Goal: Navigation & Orientation: Find specific page/section

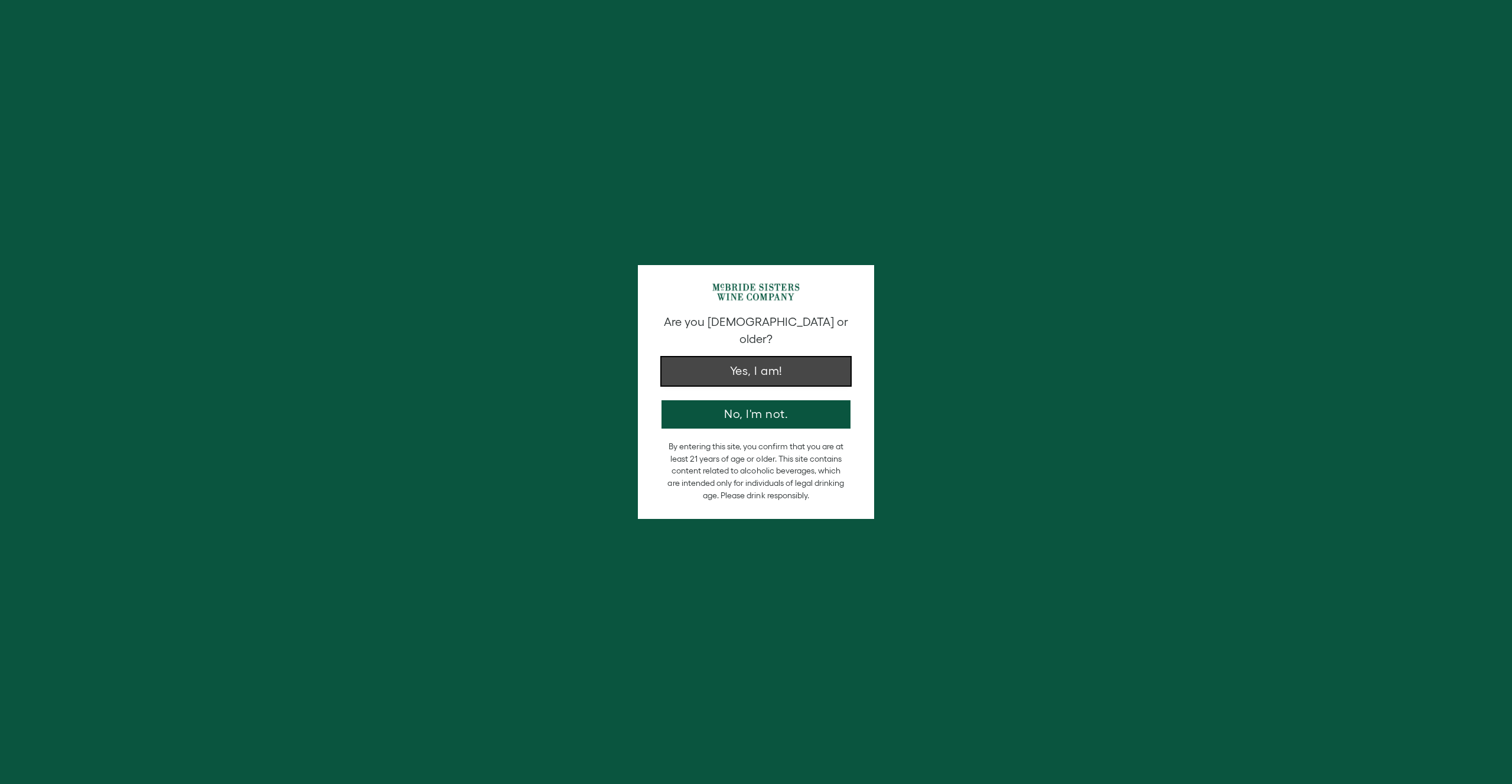
click at [803, 362] on button "Yes, I am!" at bounding box center [756, 372] width 189 height 29
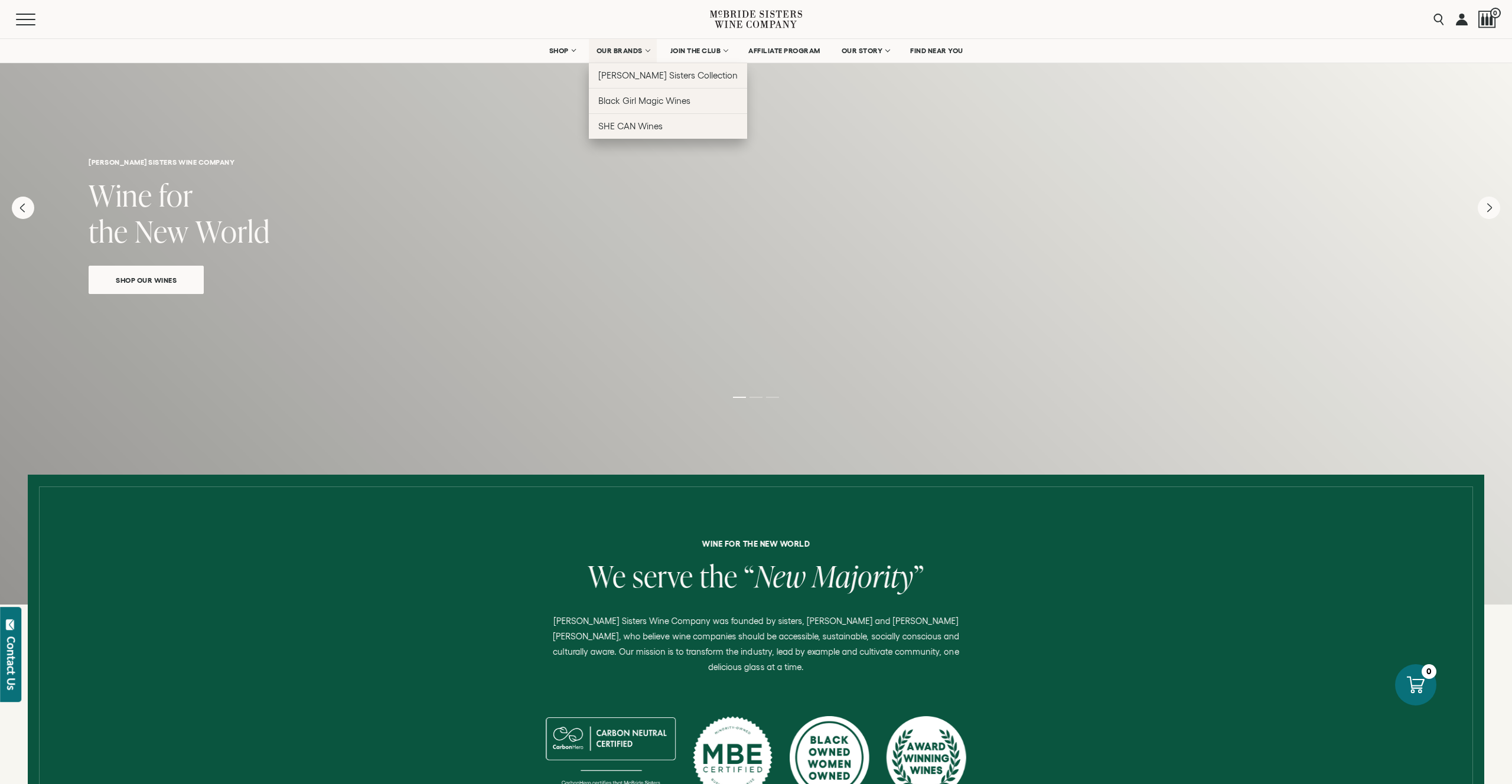
click at [607, 54] on span "OUR BRANDS" at bounding box center [619, 51] width 46 height 9
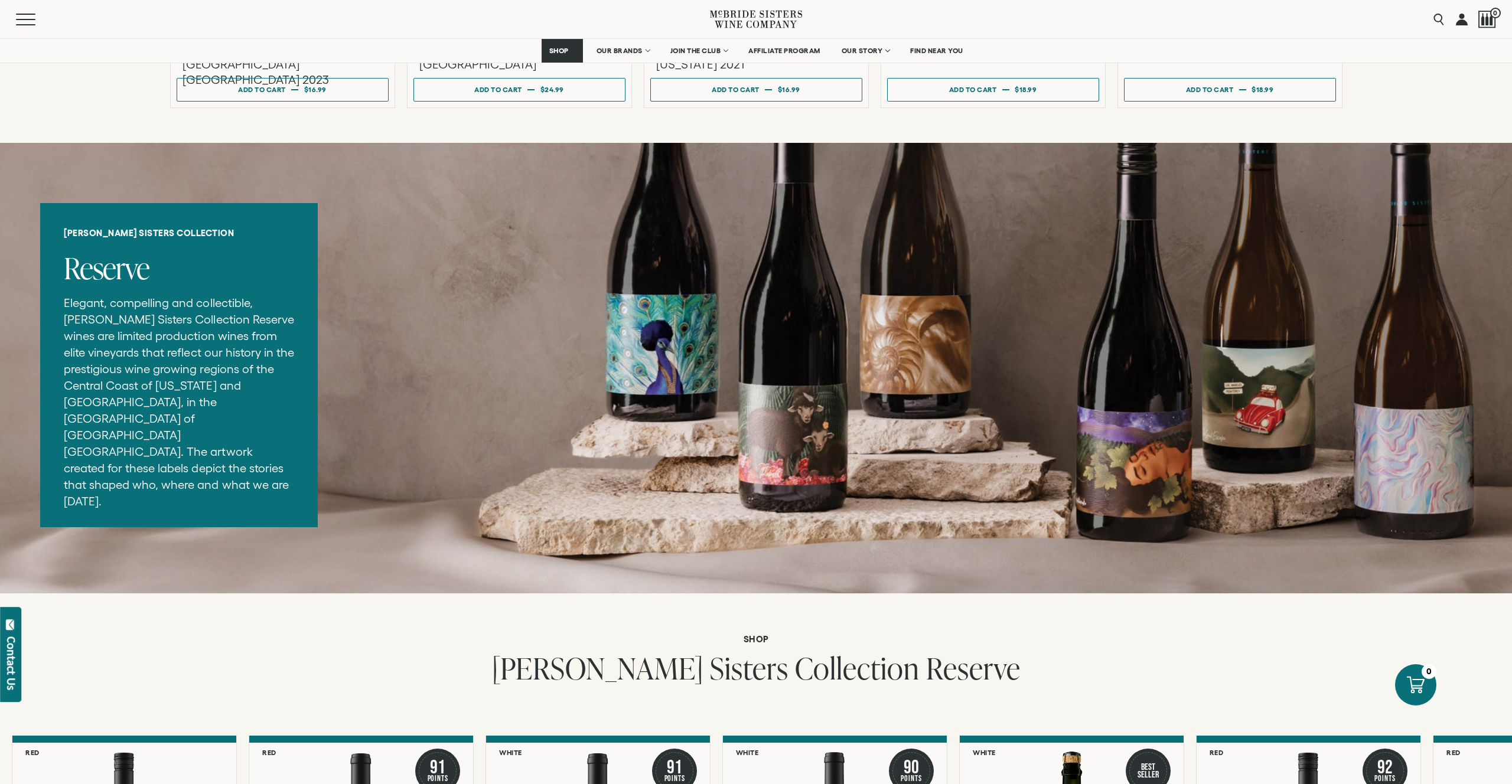
scroll to position [1318, 0]
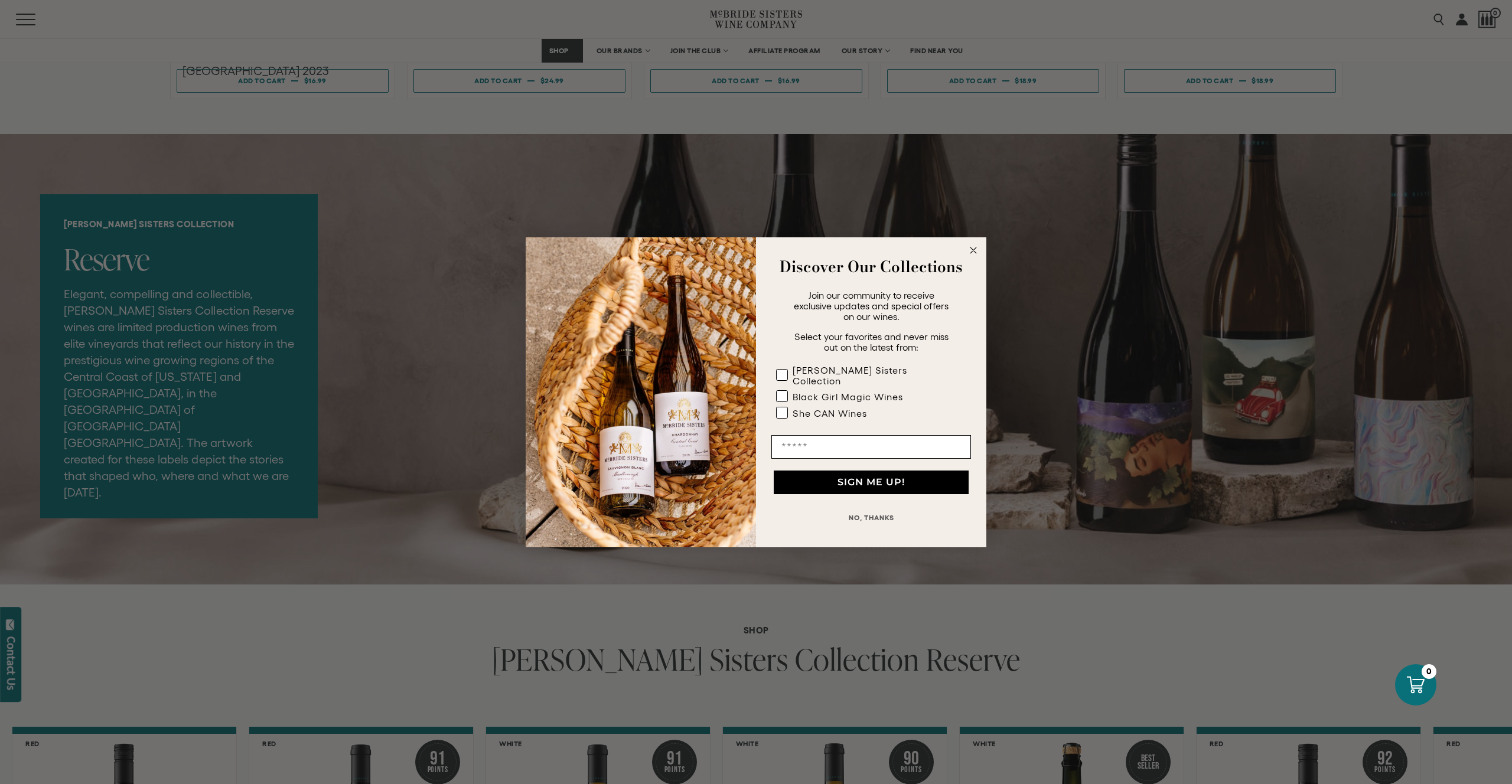
click at [972, 257] on circle "Close dialog" at bounding box center [973, 250] width 13 height 13
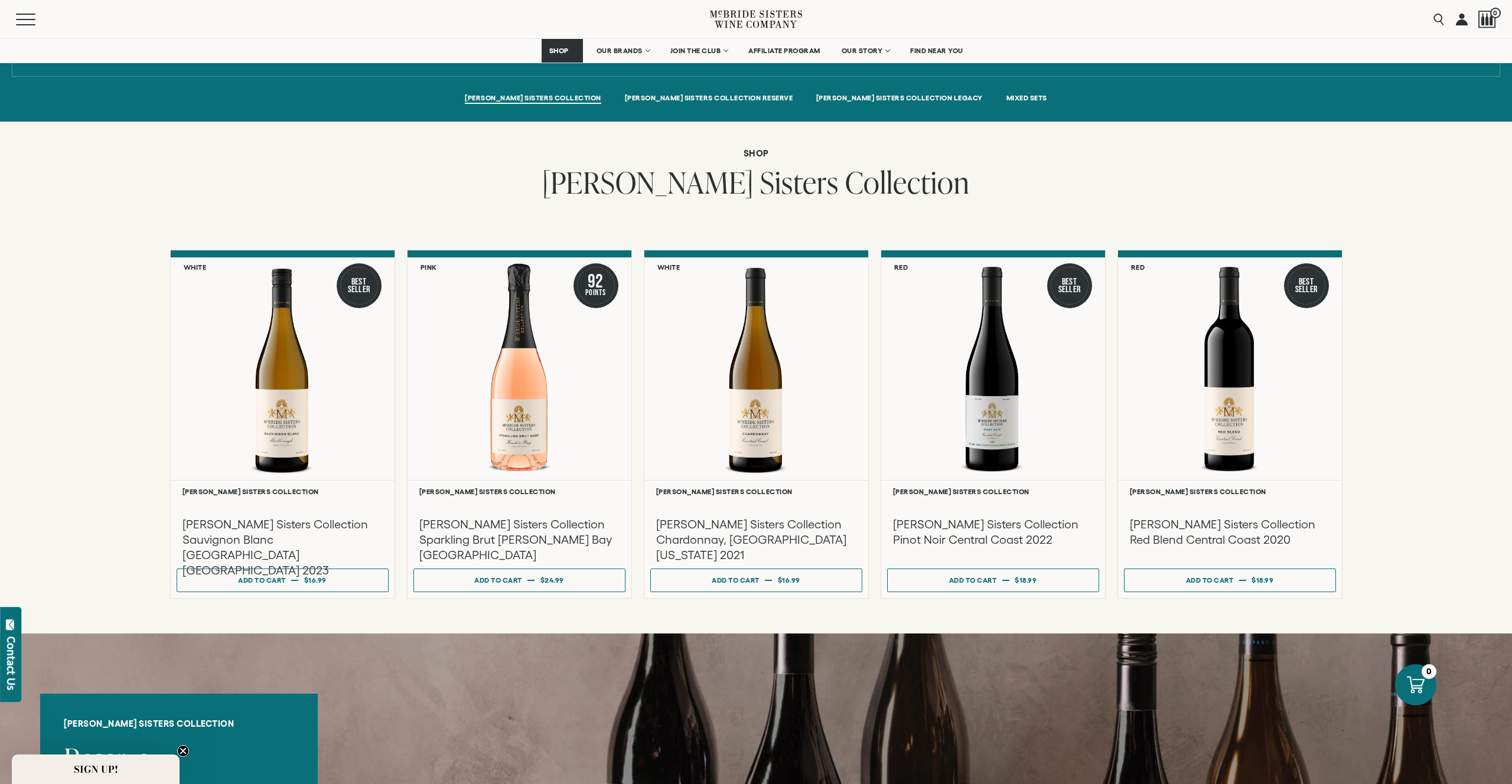
scroll to position [0, 0]
